Goal: Information Seeking & Learning: Find specific page/section

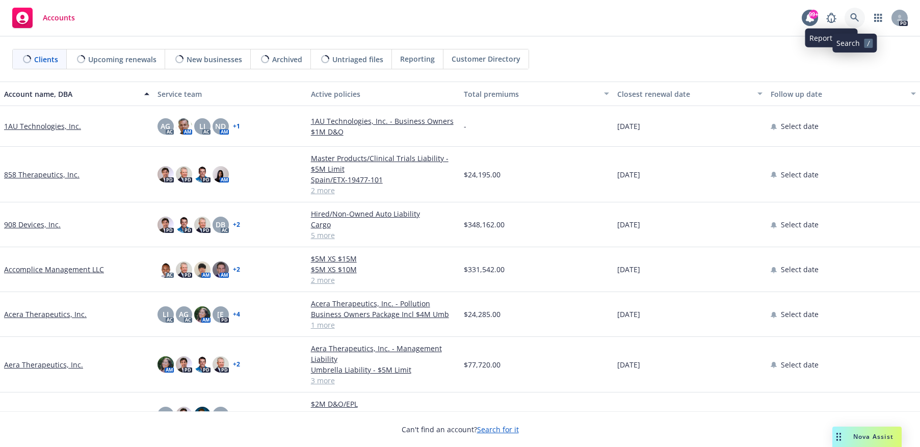
click at [852, 15] on icon at bounding box center [854, 17] width 9 height 9
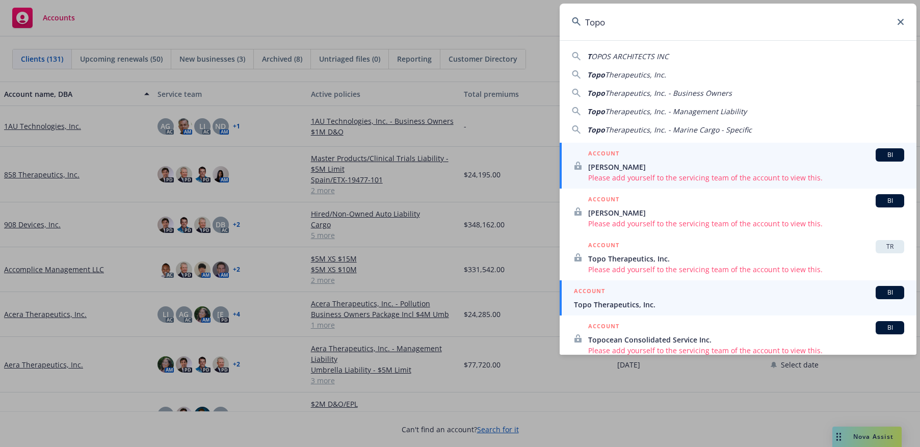
type input "Topo"
click at [617, 300] on span "Topo Therapeutics, Inc." at bounding box center [739, 304] width 330 height 11
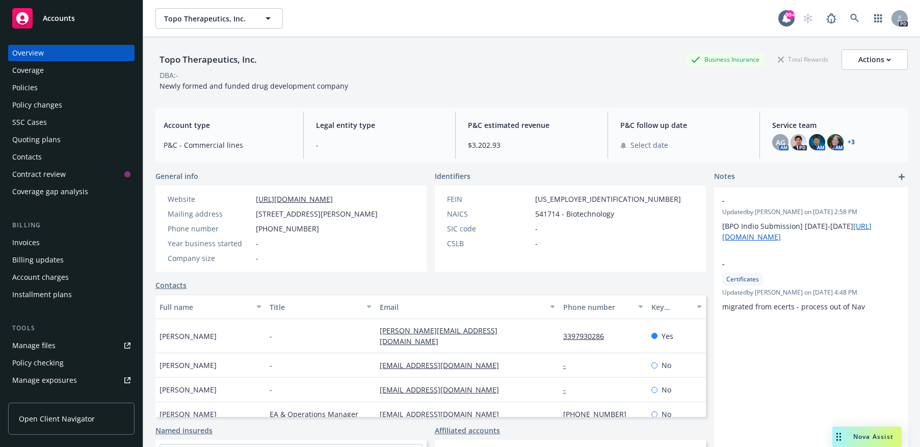
click at [29, 87] on div "Policies" at bounding box center [24, 88] width 25 height 16
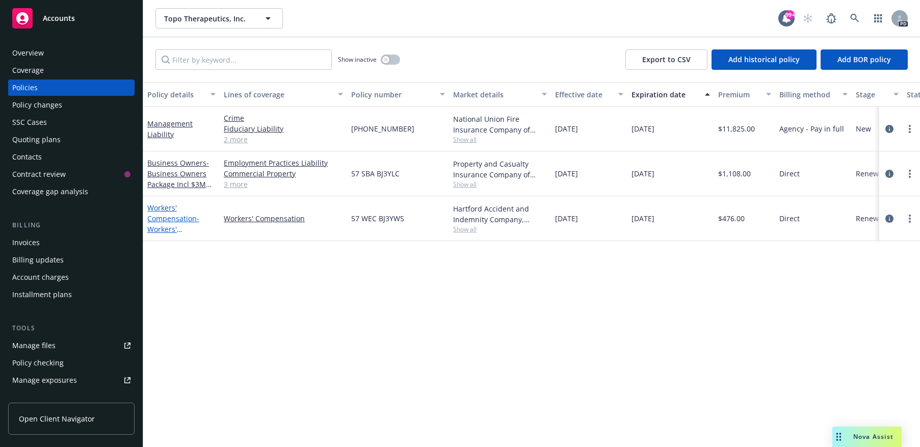
click at [184, 219] on link "Workers' Compensation - Workers' Compensation" at bounding box center [173, 224] width 52 height 42
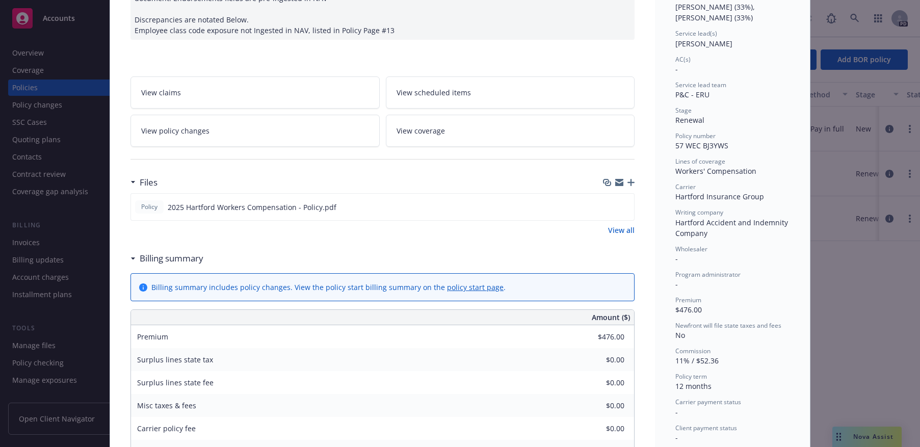
scroll to position [153, 0]
click at [621, 205] on icon "preview file" at bounding box center [624, 205] width 9 height 7
click at [786, 70] on div "Status Active Effective dates 08/20/2025 - 08/20/2026 Producer(s) Brian Kellehe…" at bounding box center [732, 365] width 155 height 918
click at [852, 18] on div "Policy Workers' Compensation - Workers' Compensation 07/31/2025 - Sampath Vanka…" at bounding box center [460, 223] width 920 height 447
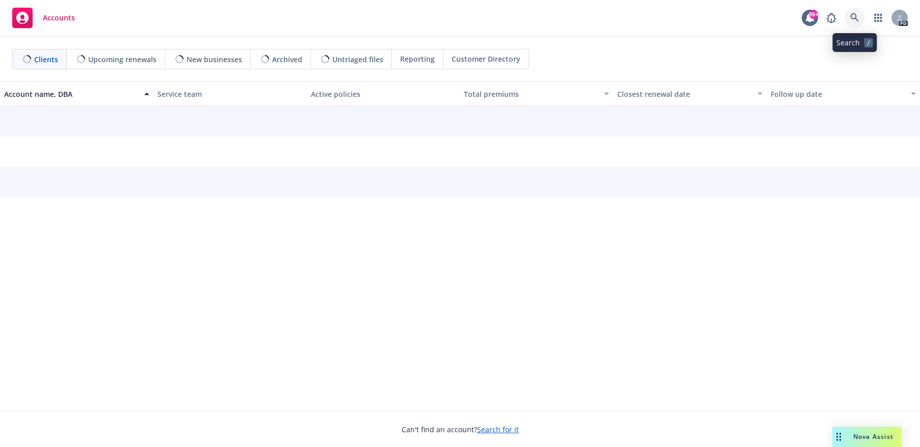
click at [856, 15] on icon at bounding box center [854, 17] width 9 height 9
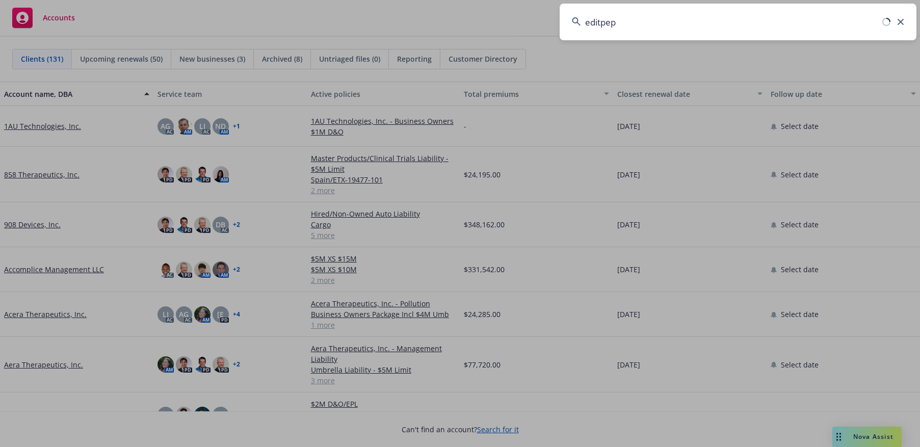
type input "editpep"
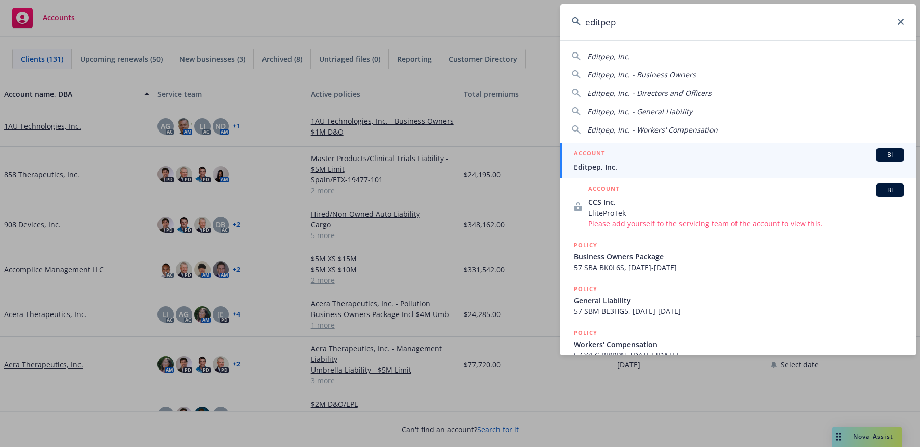
click at [589, 163] on span "Editpep, Inc." at bounding box center [739, 167] width 330 height 11
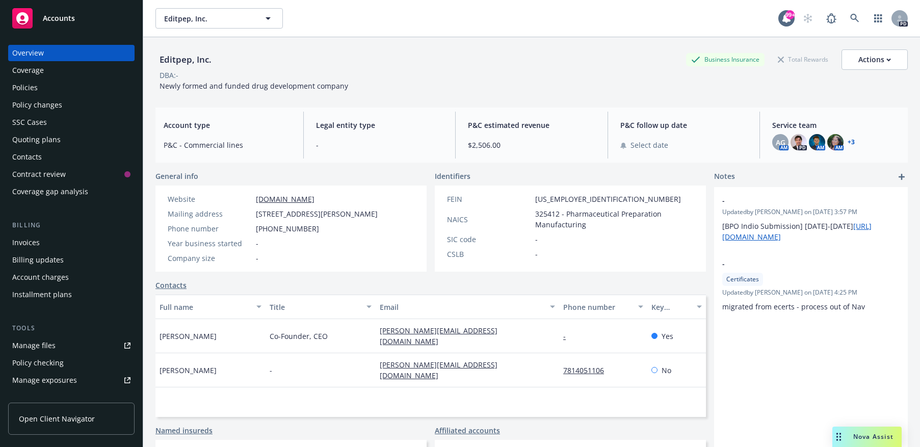
click at [74, 86] on div "Policies" at bounding box center [71, 88] width 118 height 16
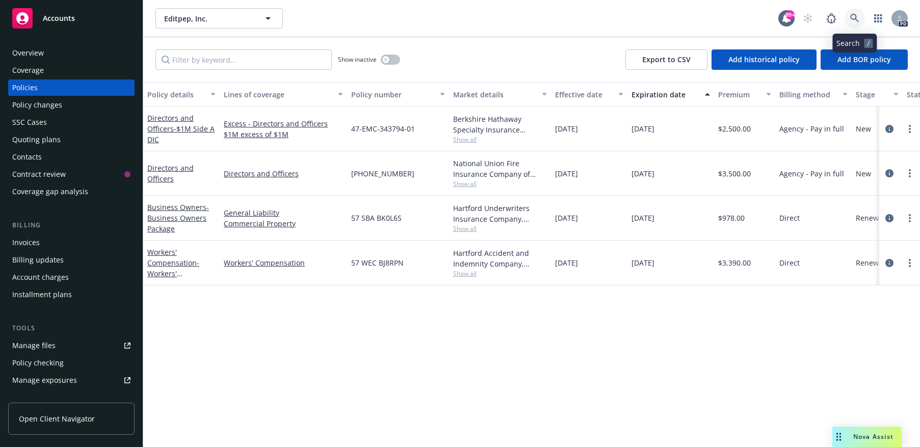
click at [852, 15] on icon at bounding box center [854, 18] width 9 height 9
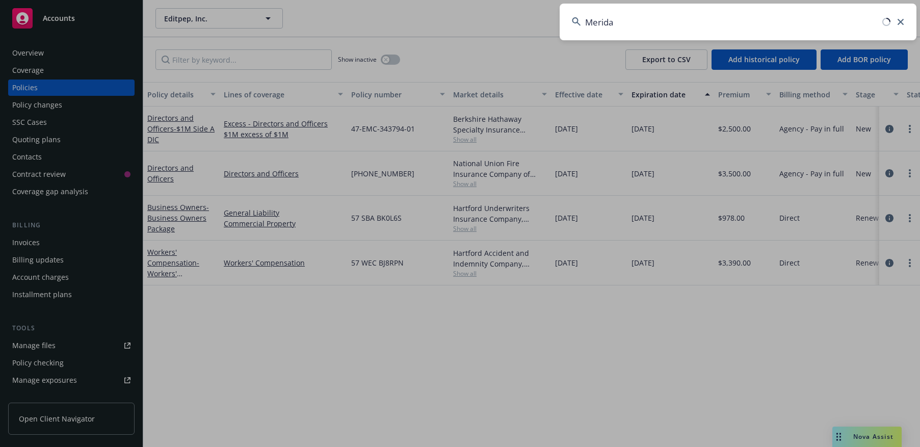
type input "Merida"
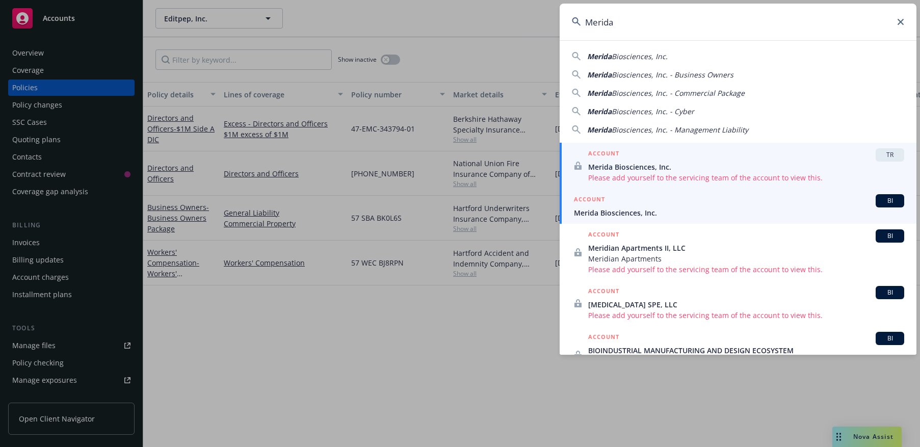
click at [626, 212] on span "Merida Biosciences, Inc." at bounding box center [739, 212] width 330 height 11
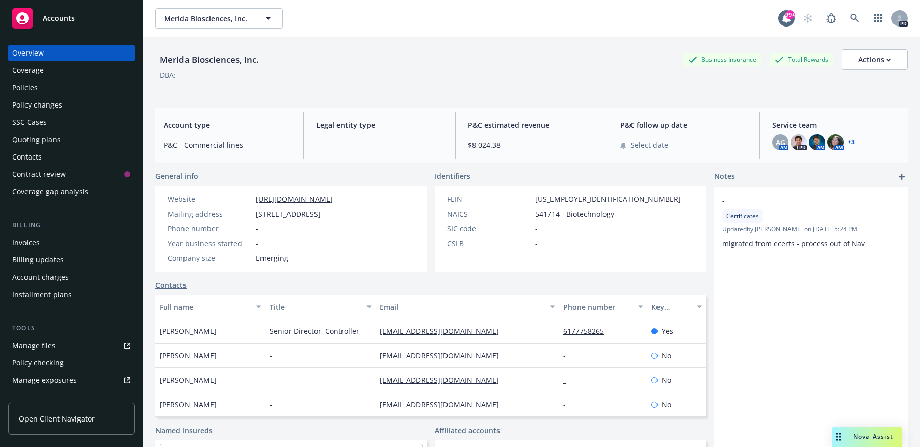
click at [31, 89] on div "Policies" at bounding box center [24, 88] width 25 height 16
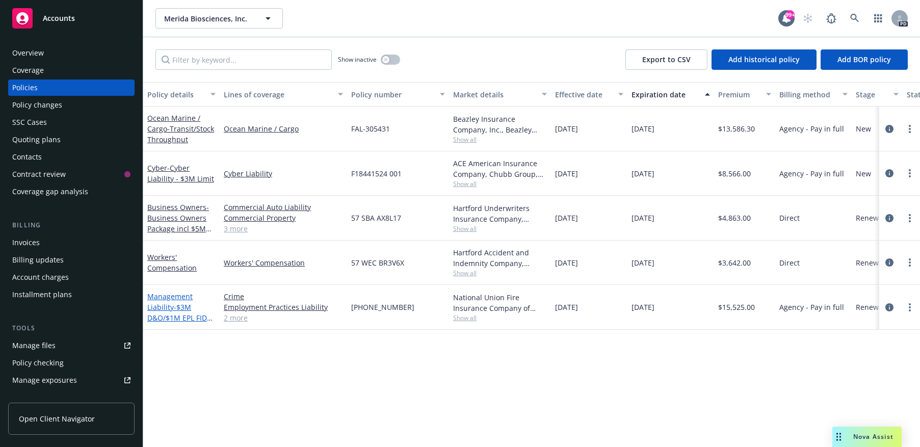
click at [176, 305] on span "- $3M D&O/$1M EPL FID CRM" at bounding box center [179, 317] width 65 height 31
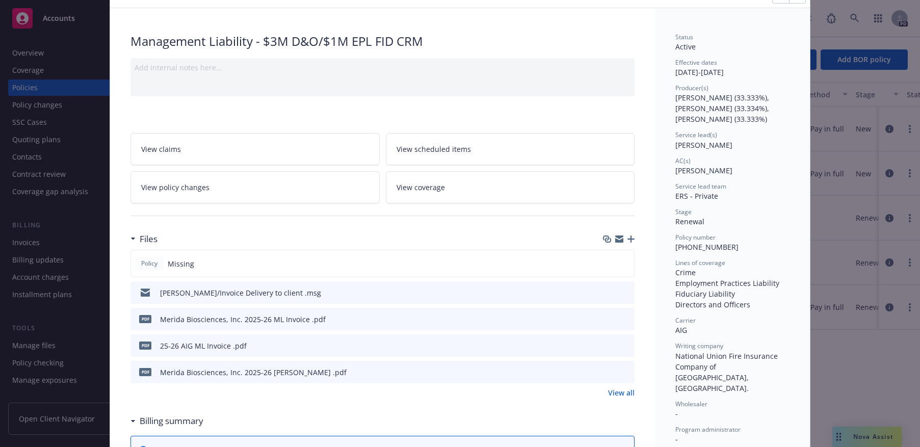
scroll to position [102, 0]
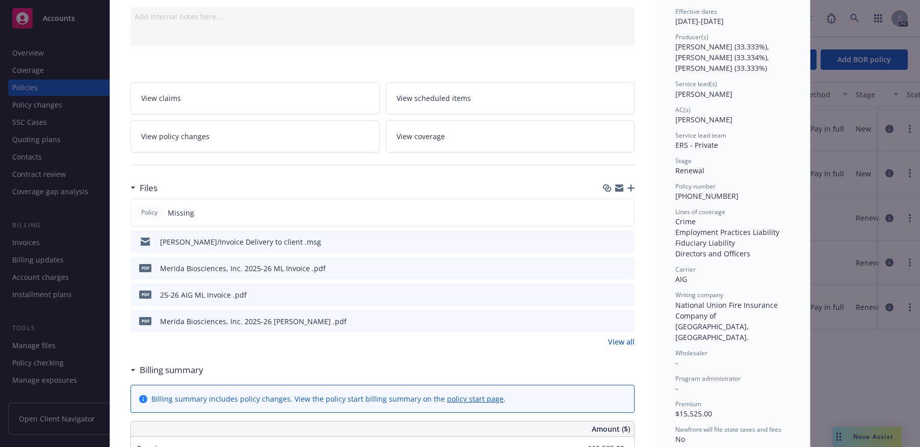
click at [623, 320] on icon "preview file" at bounding box center [624, 320] width 9 height 7
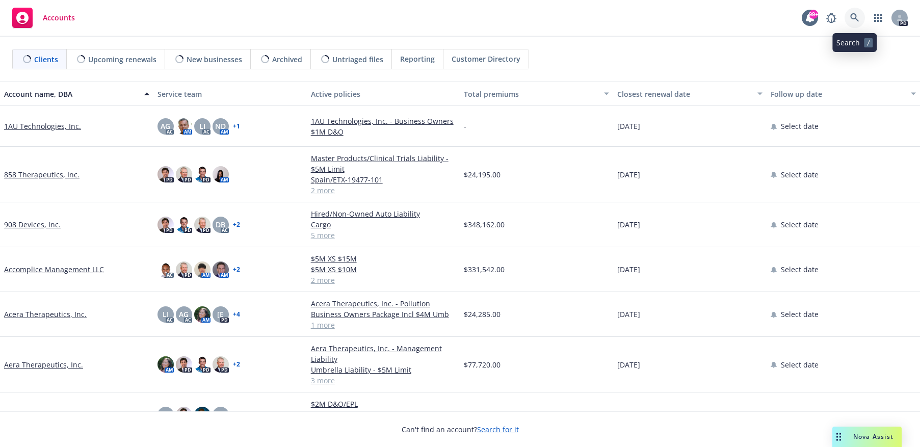
click at [855, 16] on icon at bounding box center [854, 17] width 9 height 9
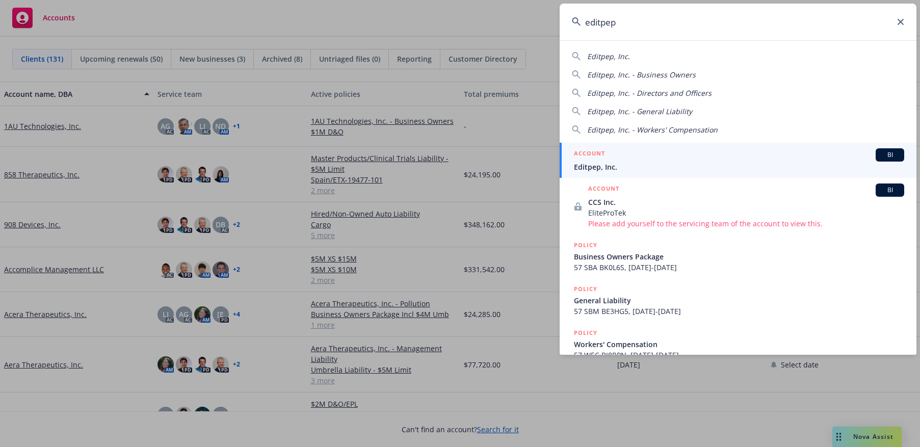
type input "editpep"
click at [612, 166] on span "Editpep, Inc." at bounding box center [739, 167] width 330 height 11
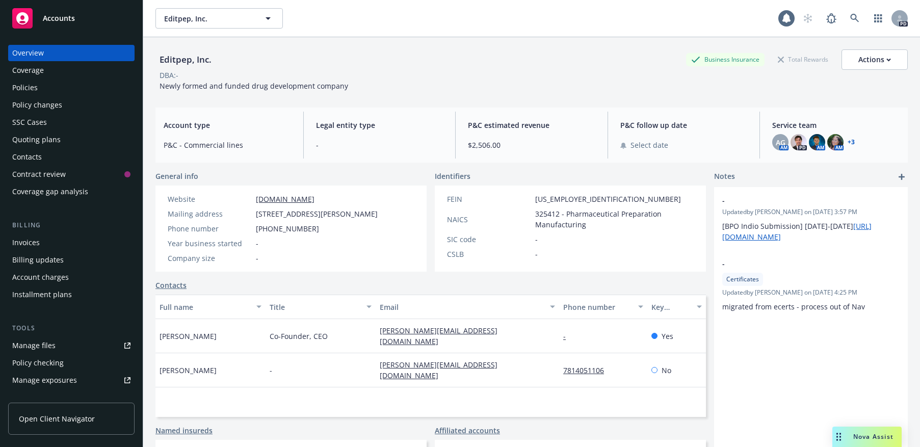
click at [41, 86] on div "Policies" at bounding box center [71, 88] width 118 height 16
